Goal: Contribute content: Add original content to the website for others to see

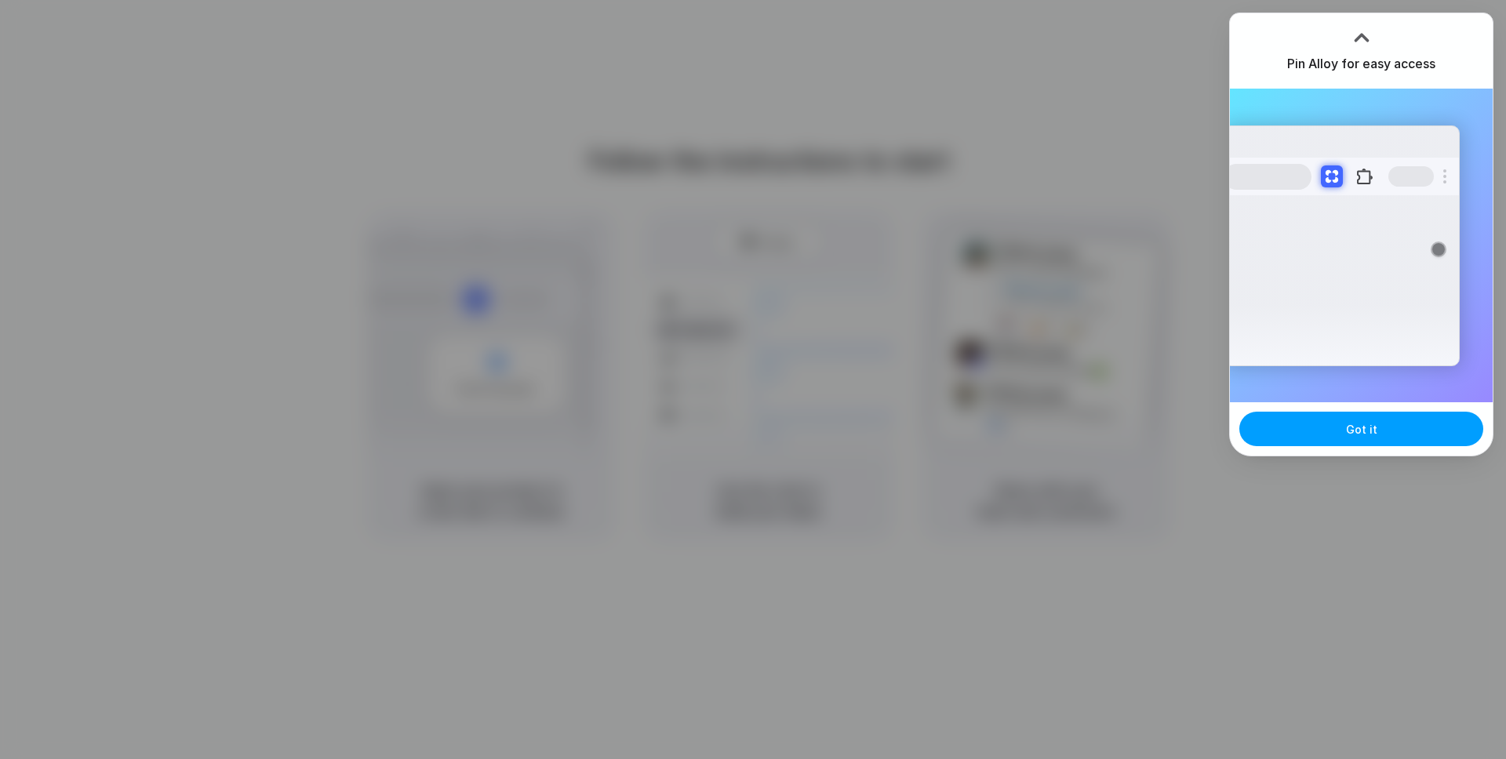
click at [1365, 442] on button "Got it" at bounding box center [1361, 429] width 244 height 35
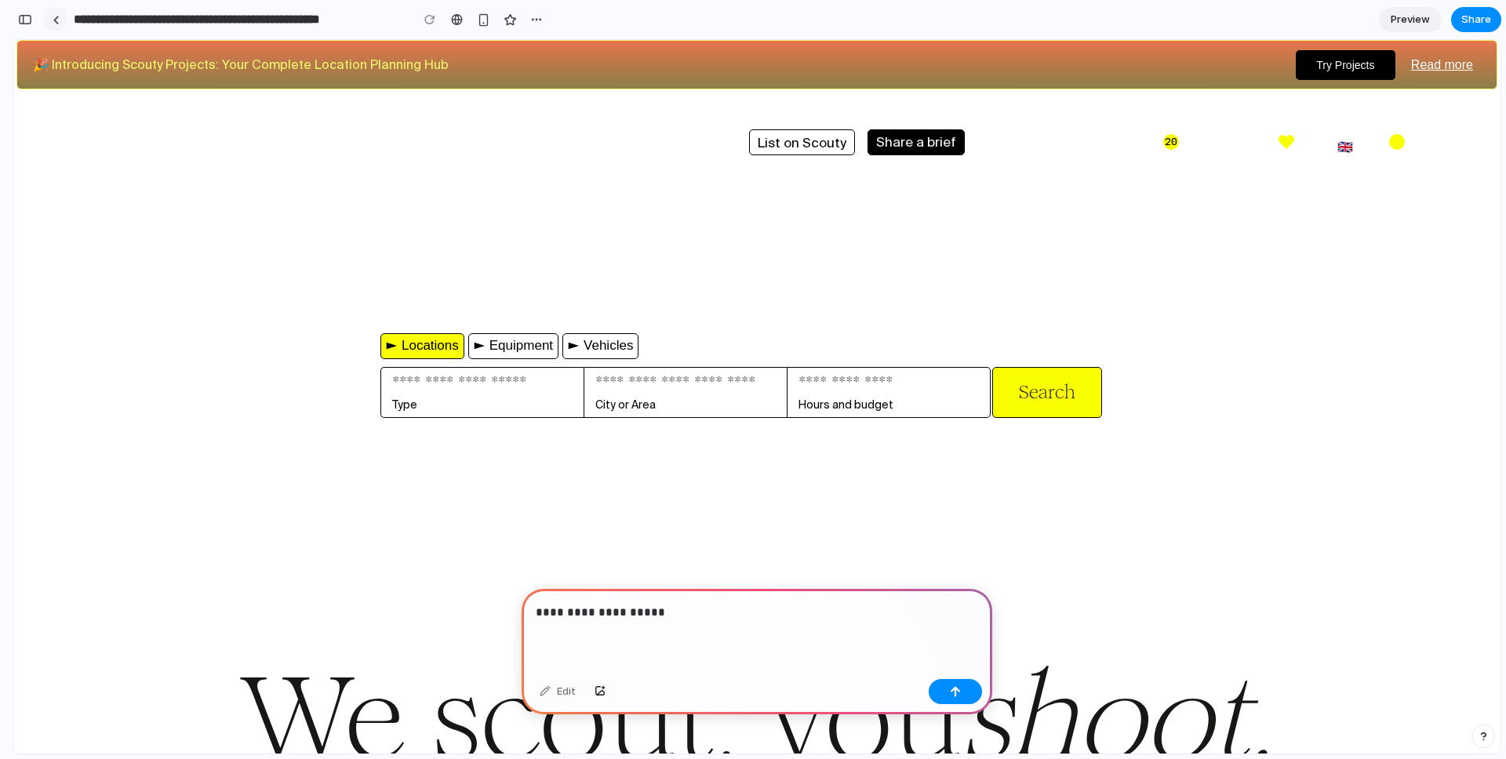
click at [50, 18] on link at bounding box center [56, 20] width 24 height 24
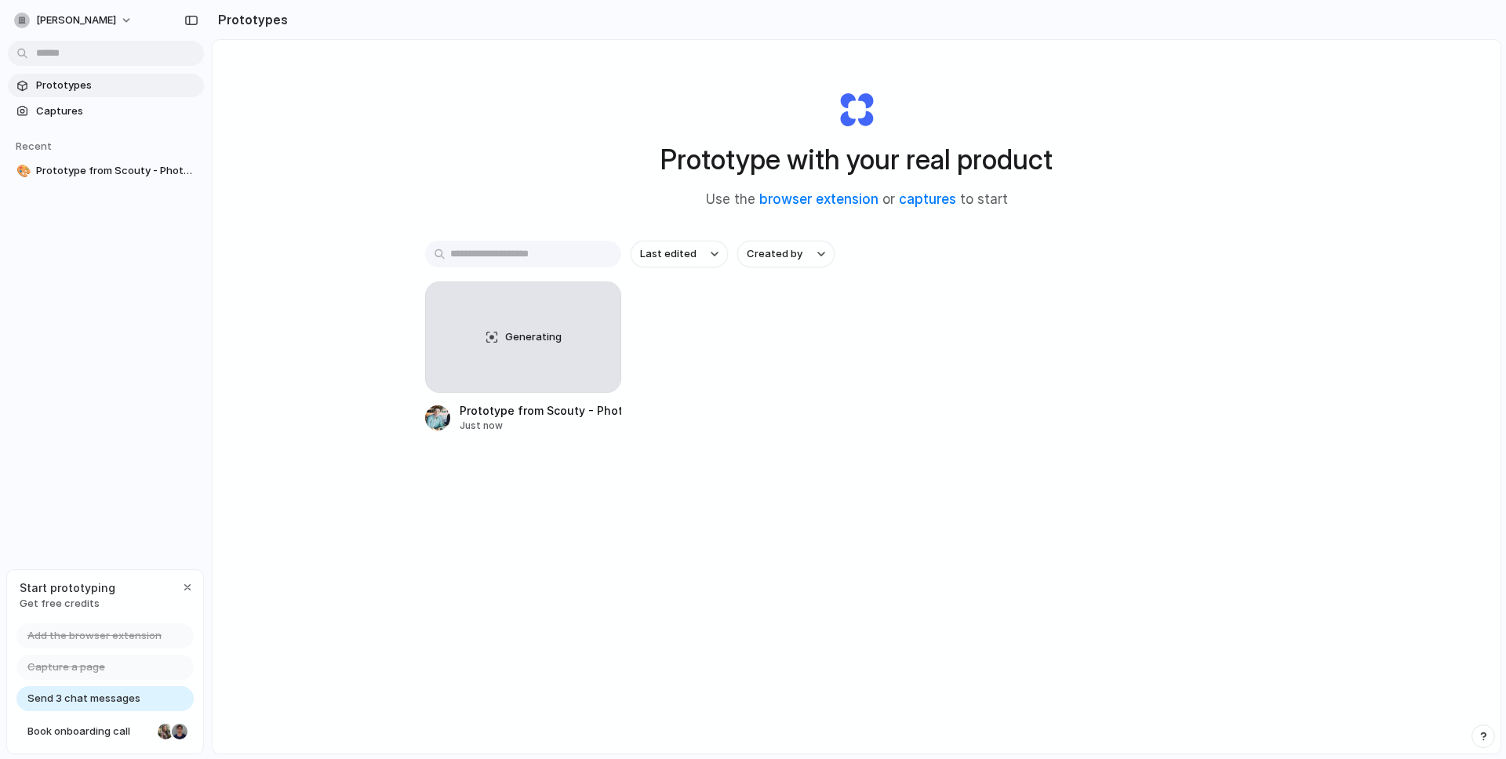
scroll to position [1, 0]
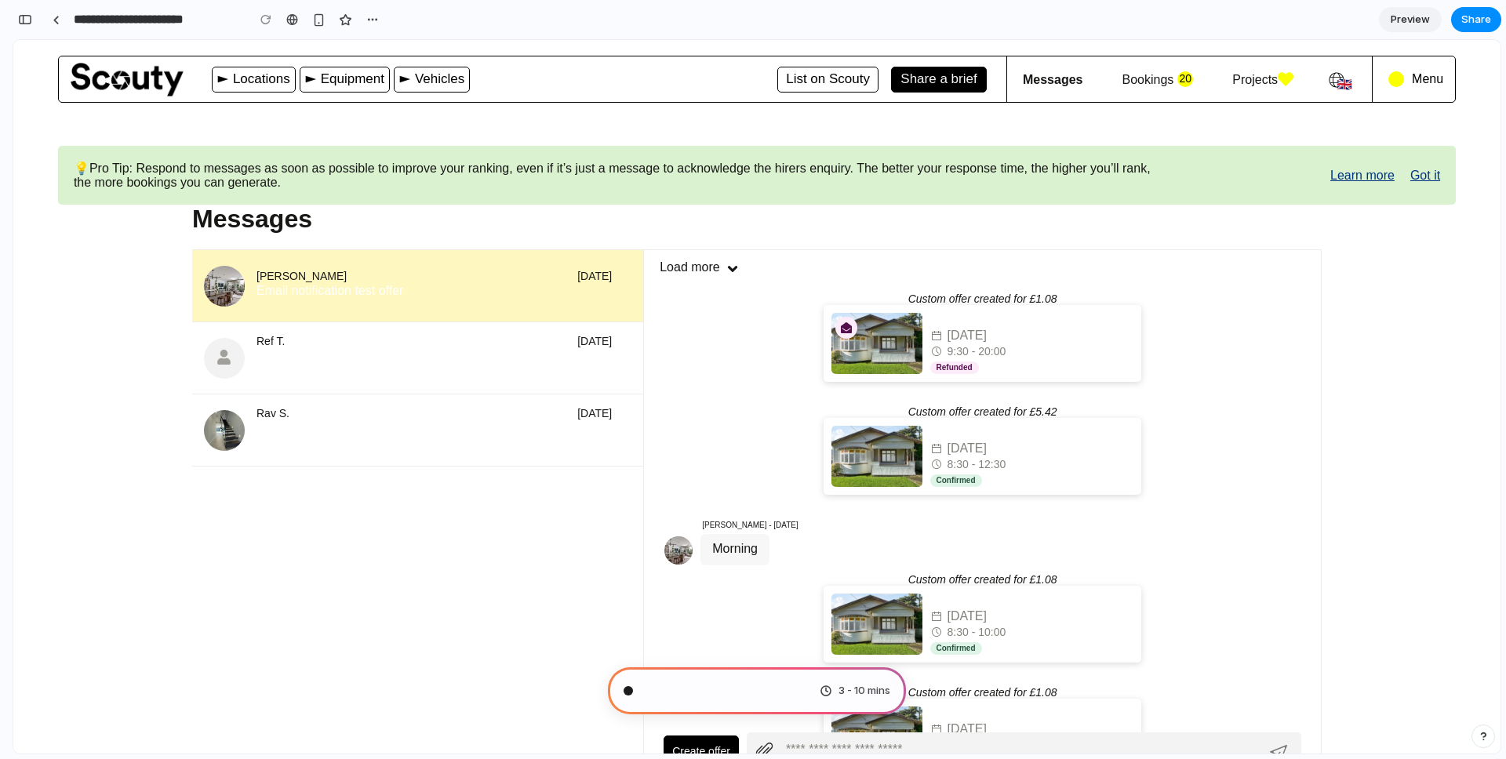
scroll to position [9565, 0]
type input "**********"
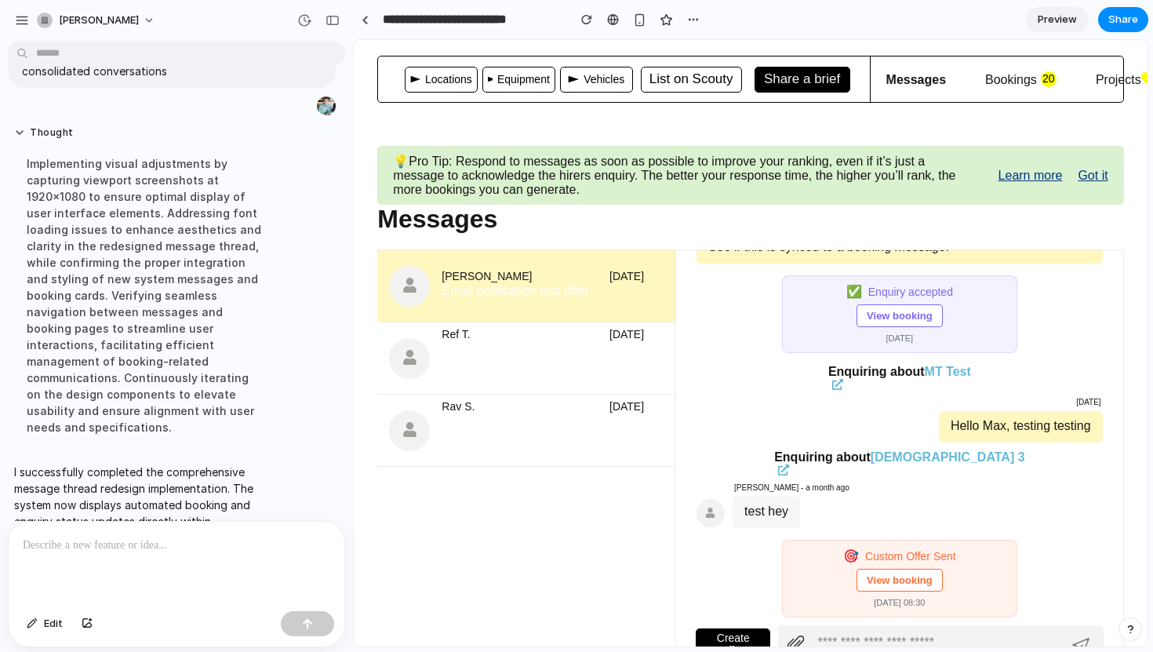
scroll to position [1911, 0]
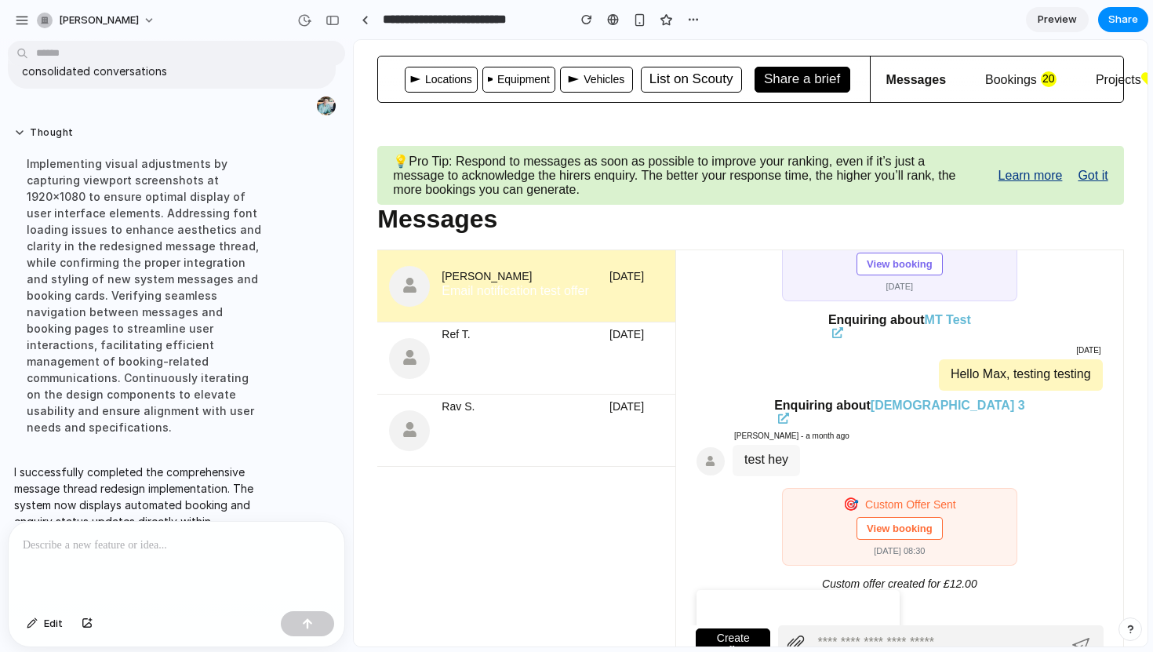
click at [1092, 176] on p "Got it" at bounding box center [1093, 176] width 30 height 14
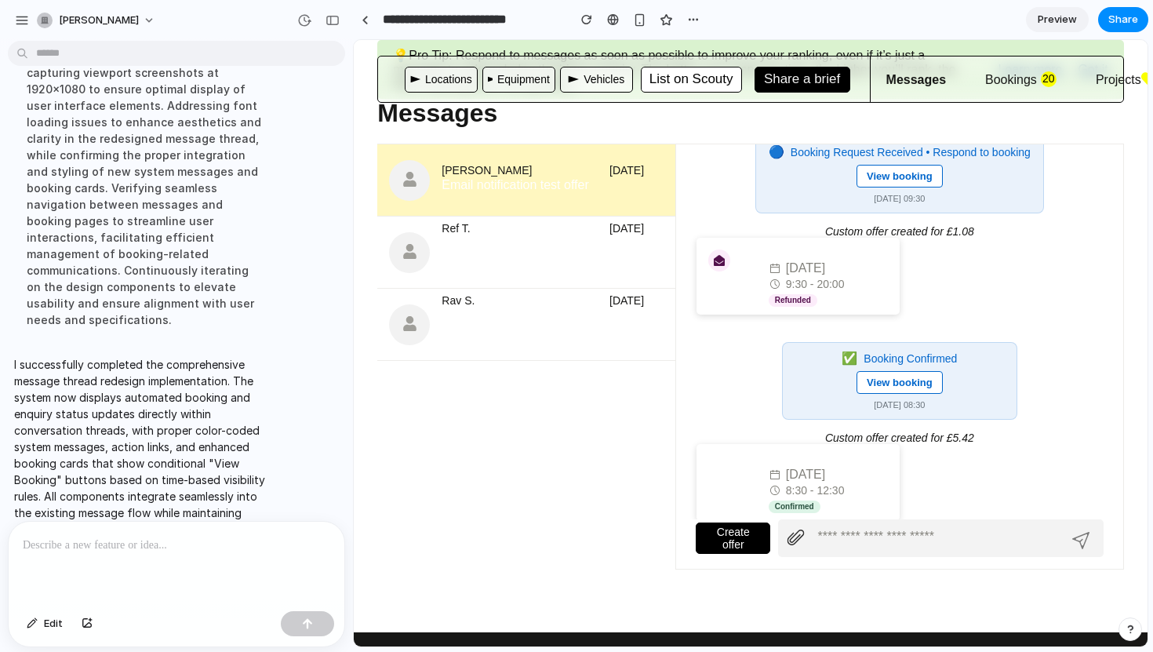
scroll to position [28, 0]
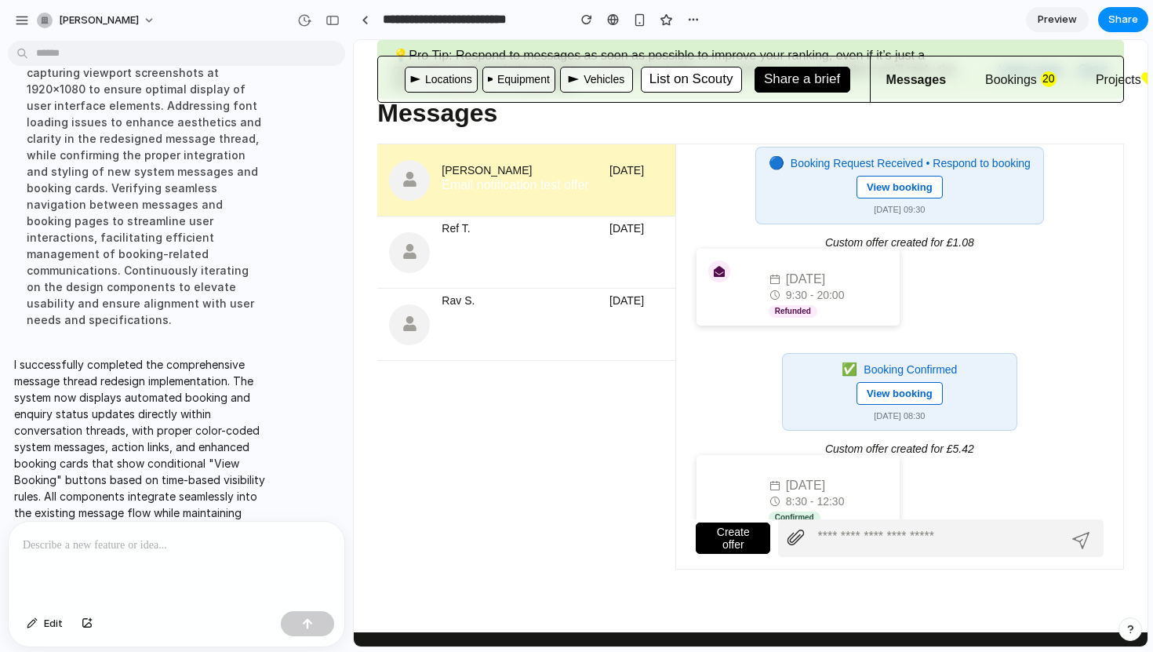
click at [150, 587] on div at bounding box center [177, 563] width 336 height 83
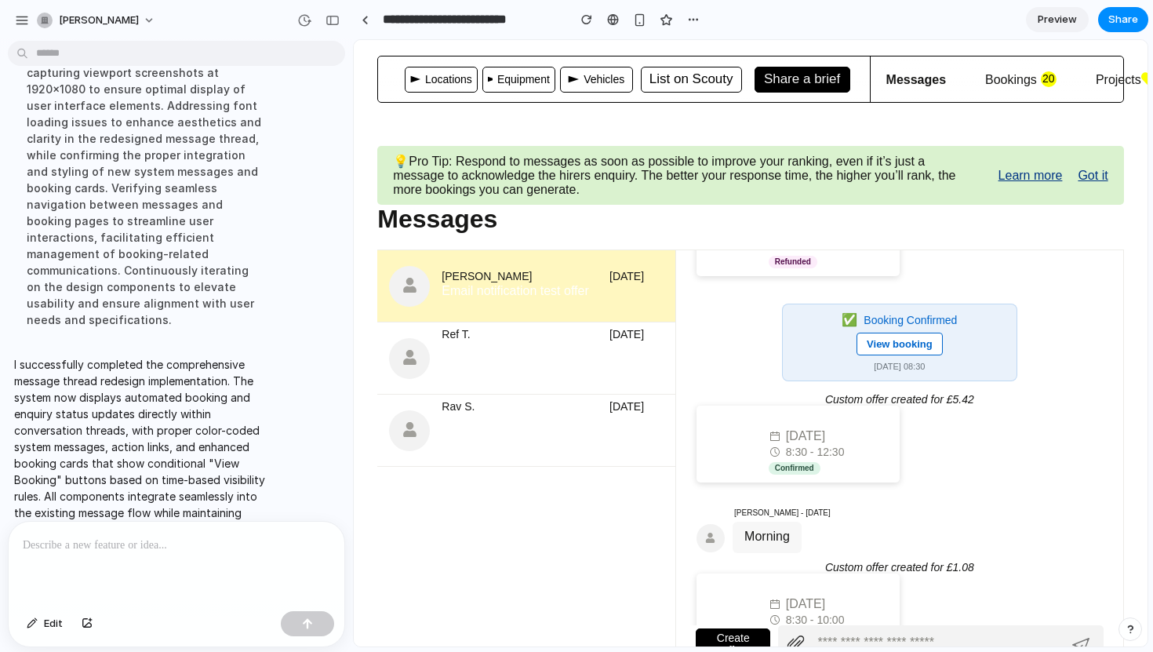
scroll to position [202, 0]
